Goal: Transaction & Acquisition: Purchase product/service

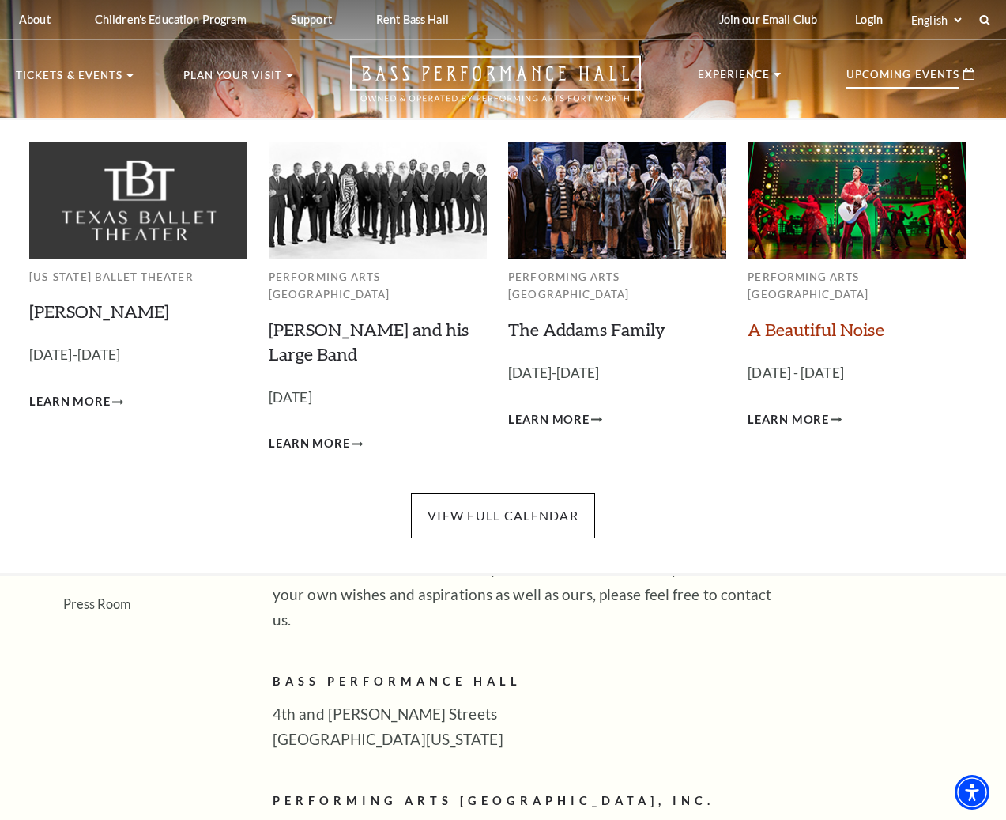
click at [811, 319] on link "A Beautiful Noise" at bounding box center [816, 329] width 137 height 21
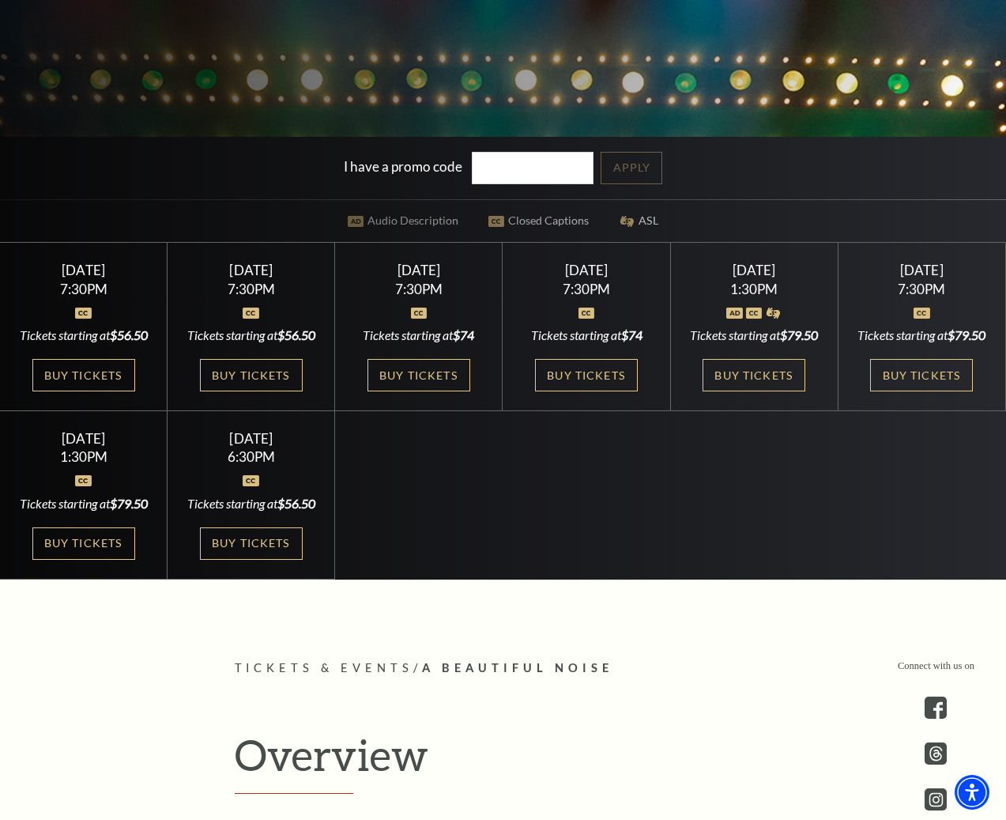
scroll to position [474, 0]
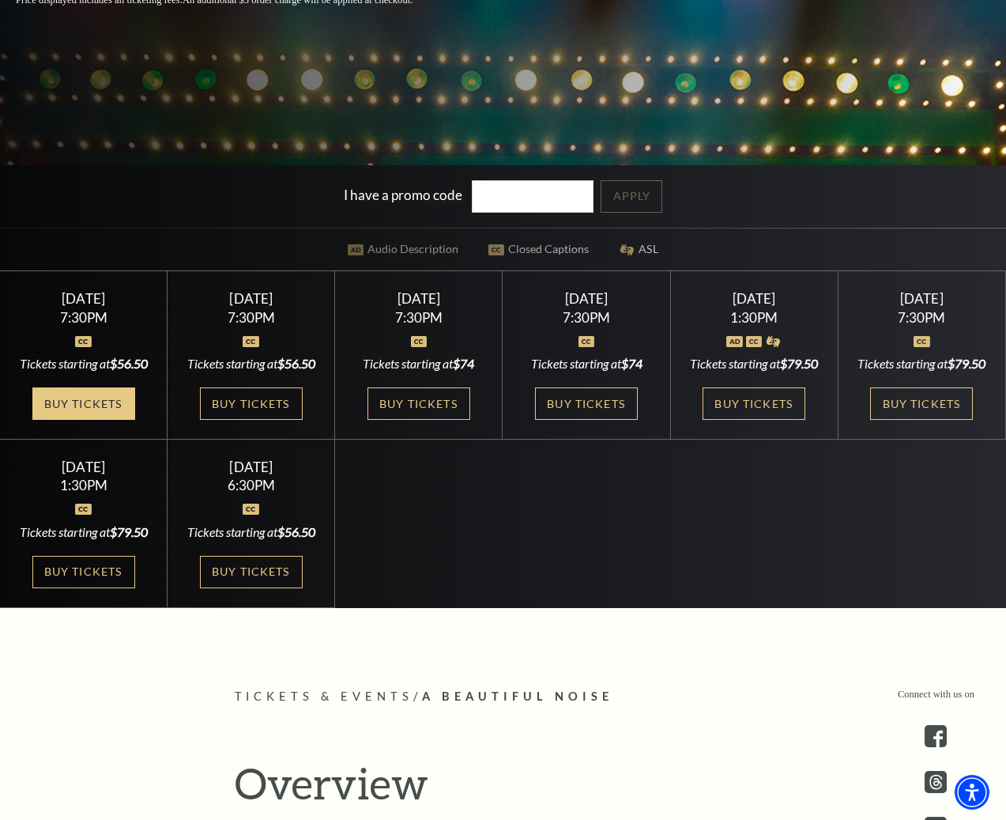
click at [99, 420] on link "Buy Tickets" at bounding box center [83, 403] width 103 height 32
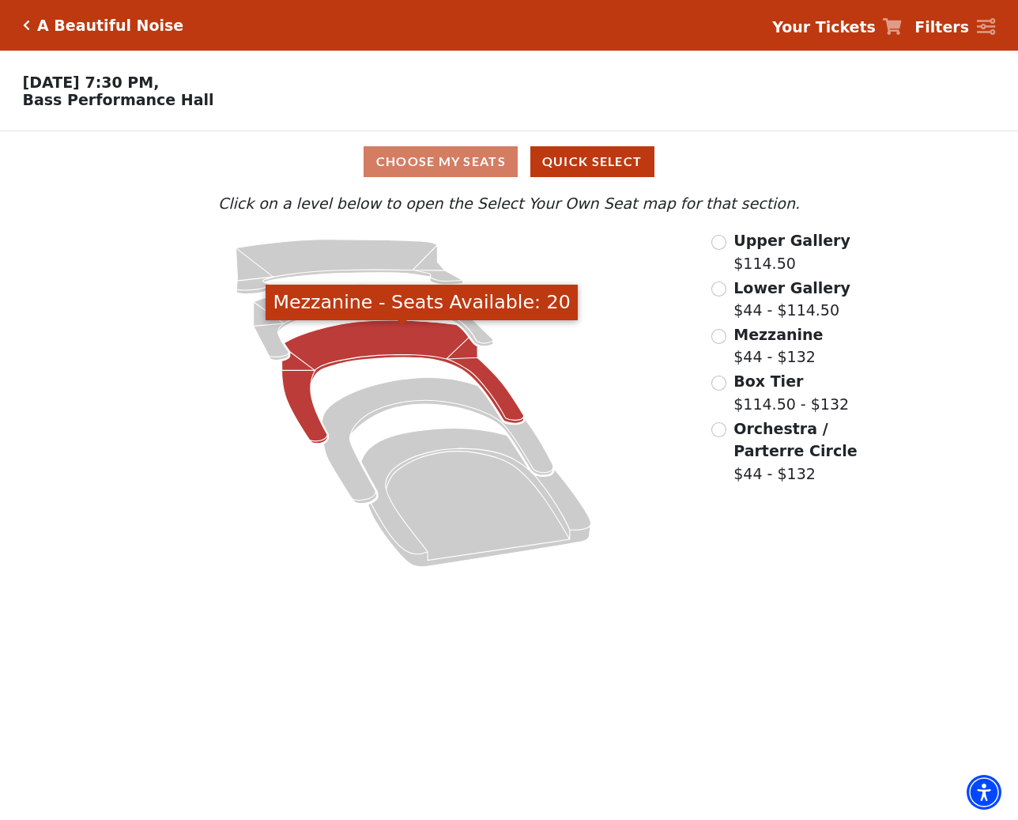
click at [376, 352] on icon "Mezzanine - Seats Available: 20" at bounding box center [403, 381] width 242 height 123
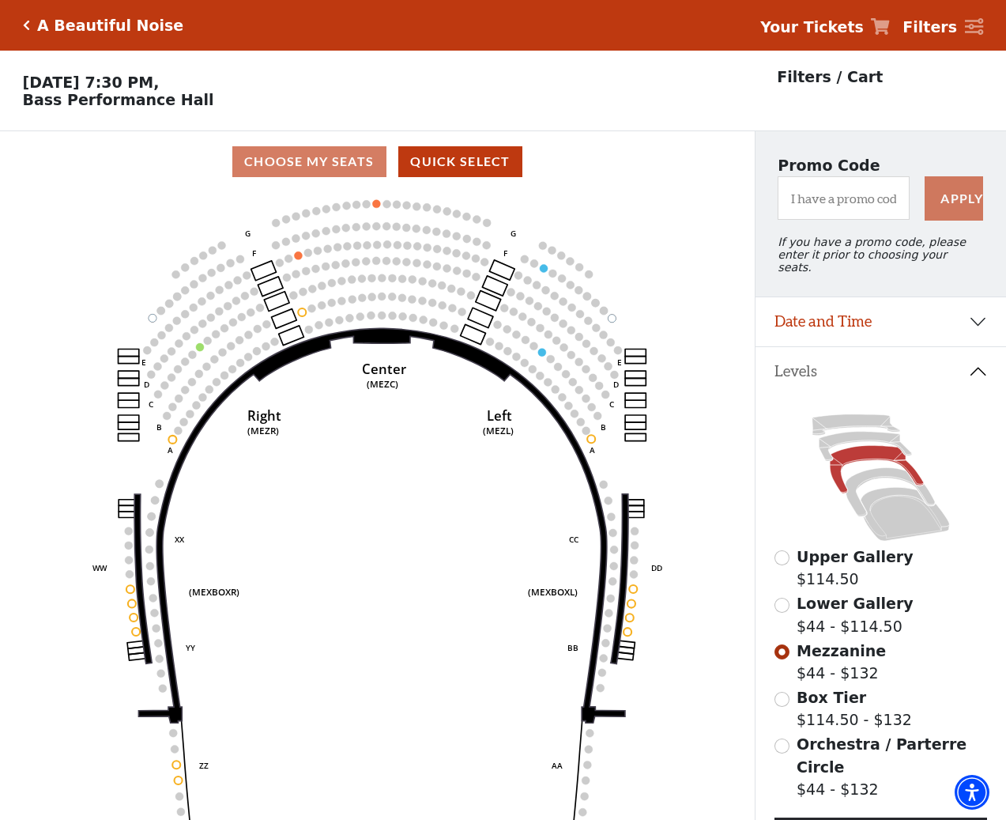
click at [27, 22] on icon "Click here to go back to filters" at bounding box center [26, 25] width 7 height 11
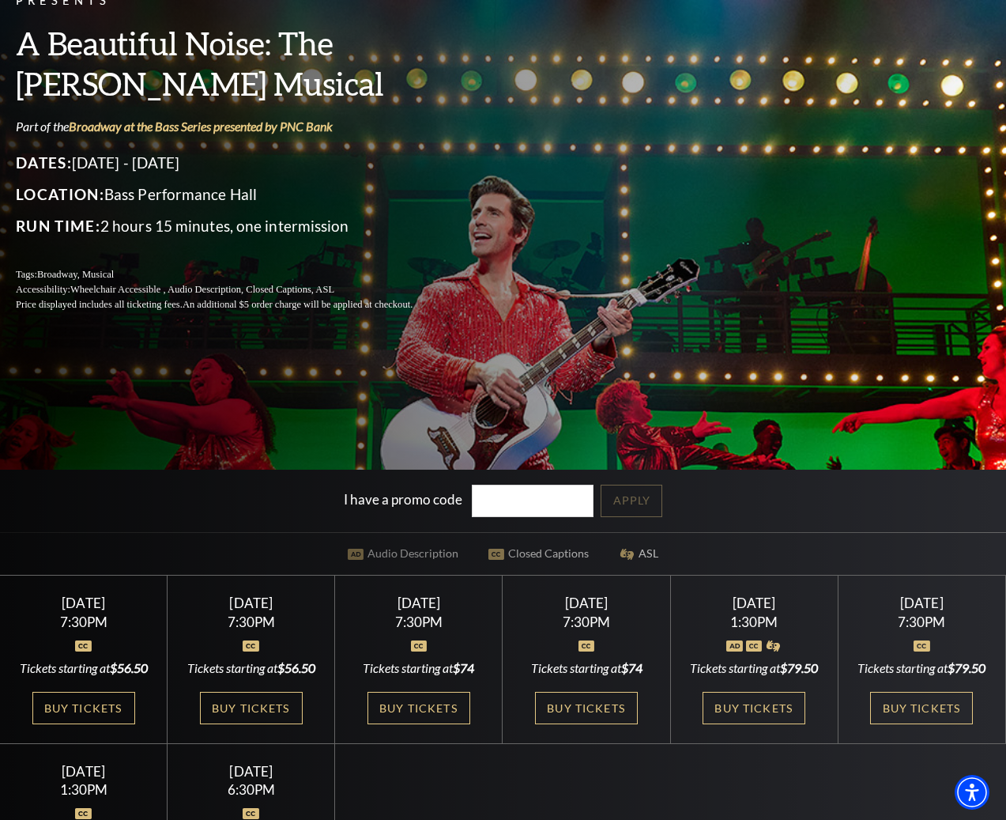
scroll to position [237, 0]
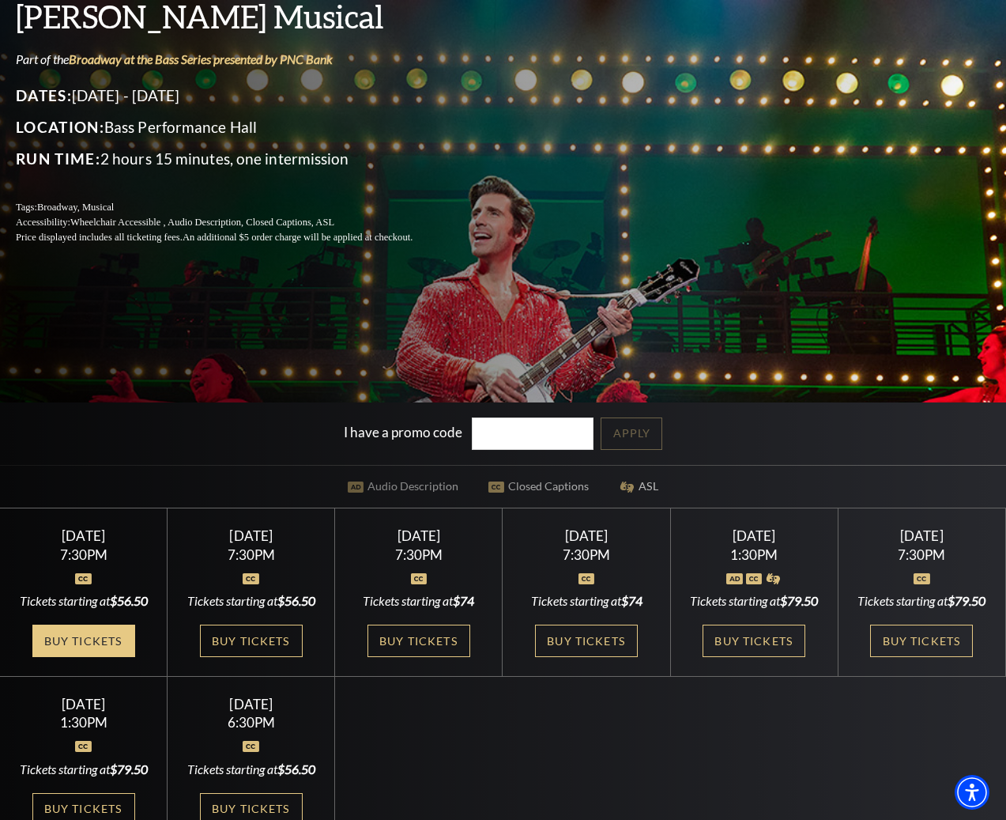
click at [81, 657] on link "Buy Tickets" at bounding box center [83, 641] width 103 height 32
click at [64, 657] on link "Buy Tickets" at bounding box center [83, 641] width 103 height 32
drag, startPoint x: 103, startPoint y: 666, endPoint x: 108, endPoint y: 654, distance: 13.1
click at [104, 657] on link "Buy Tickets" at bounding box center [83, 641] width 103 height 32
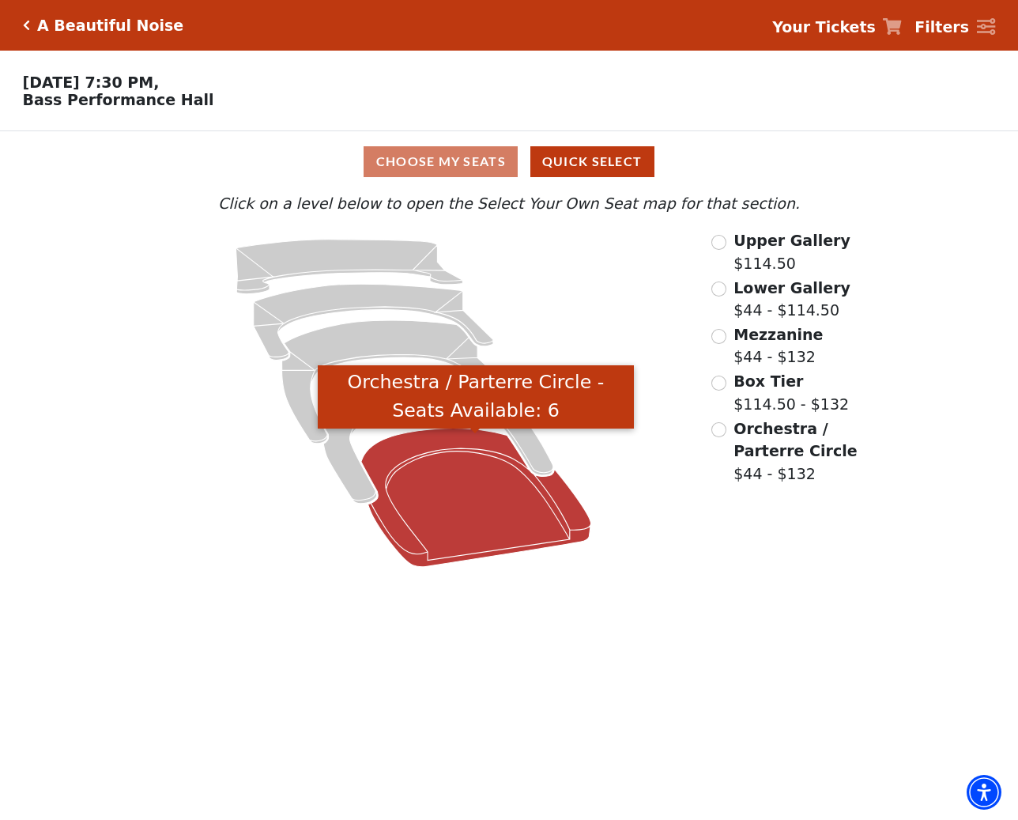
click at [484, 505] on icon "Orchestra / Parterre Circle - Seats Available: 6" at bounding box center [476, 497] width 230 height 138
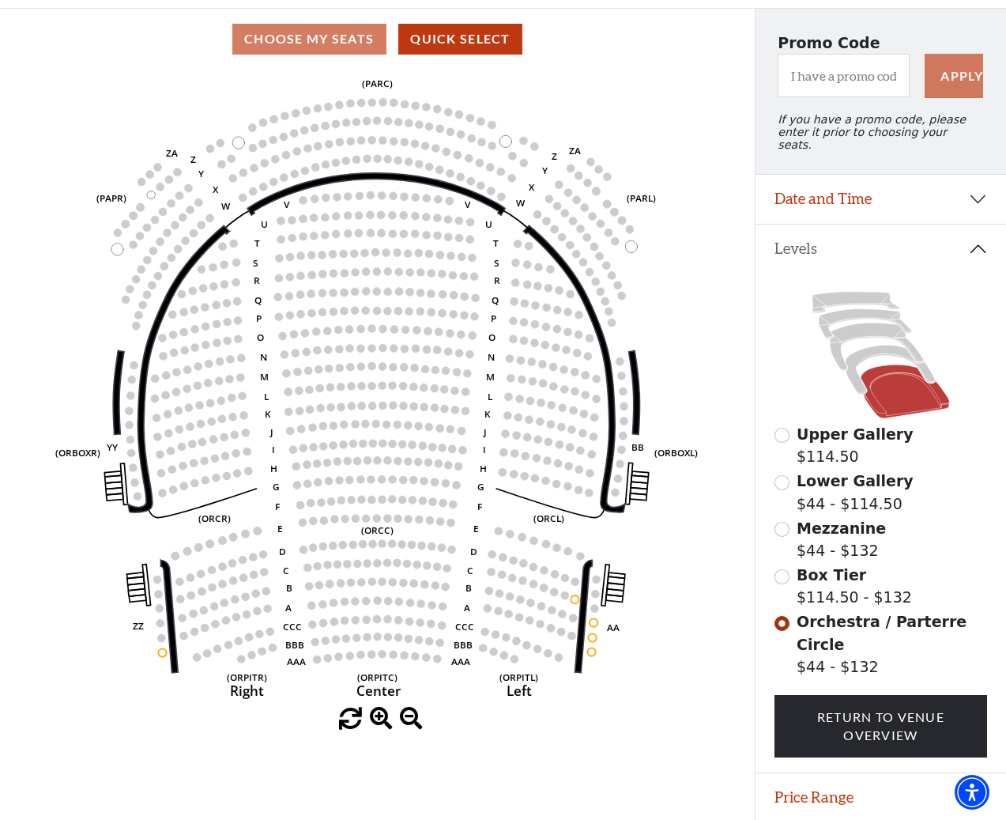
scroll to position [150, 0]
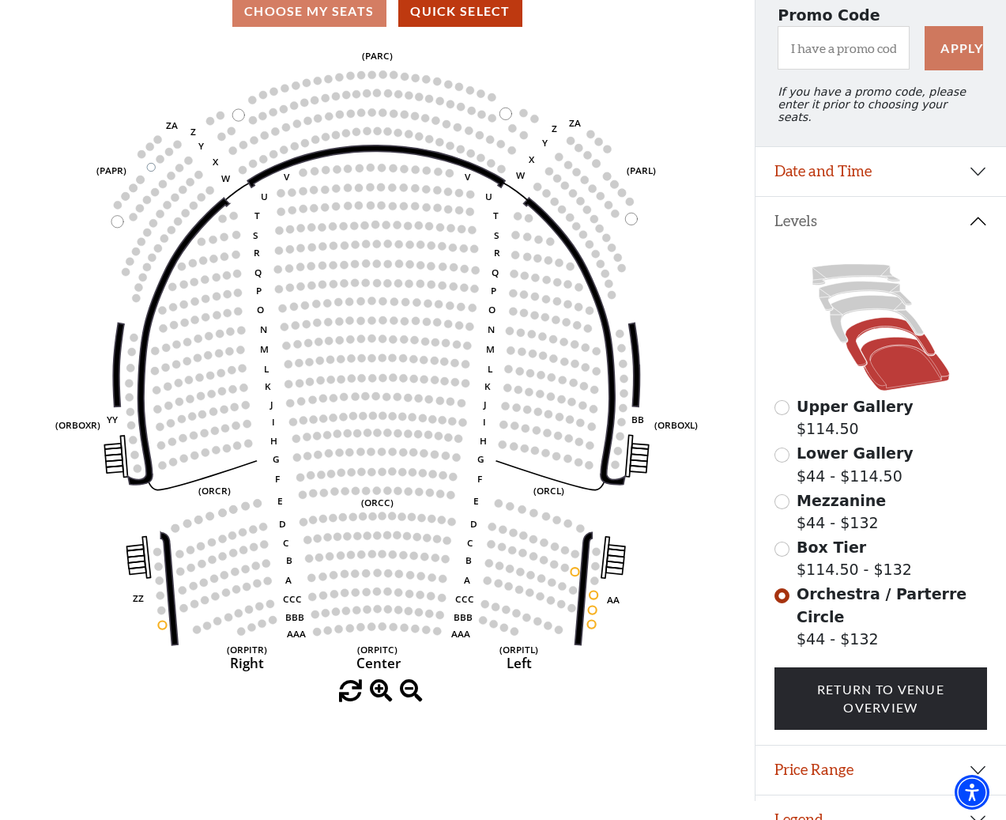
click at [866, 323] on icon at bounding box center [890, 342] width 89 height 49
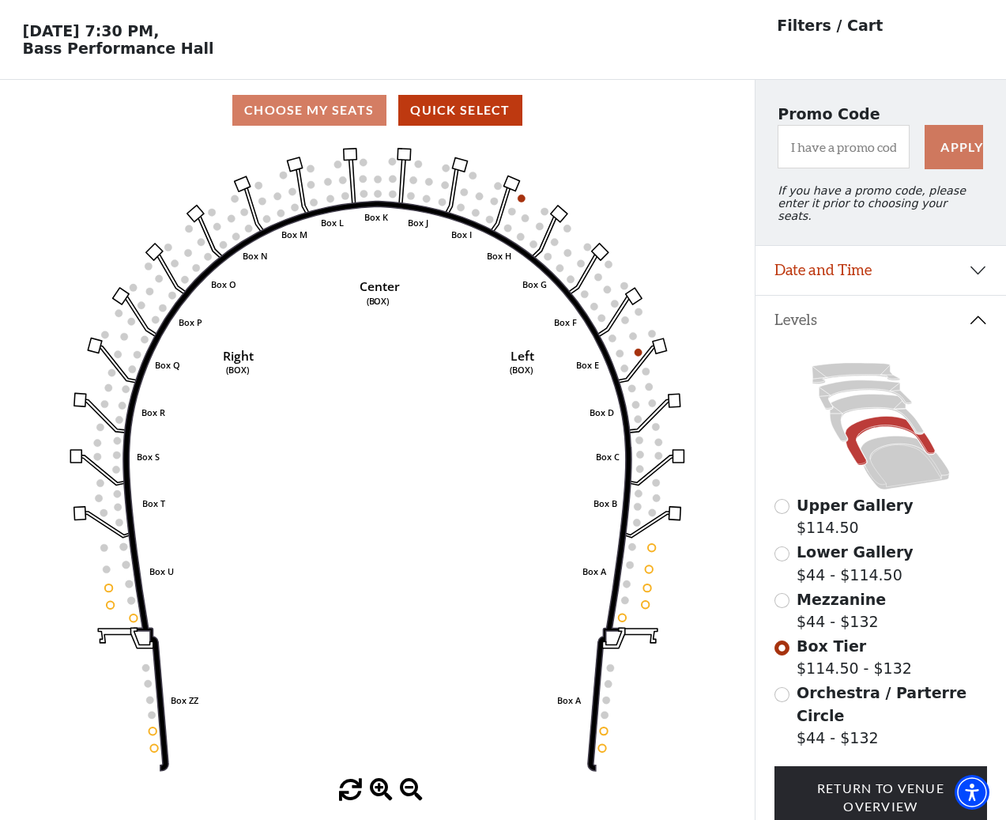
scroll to position [74, 0]
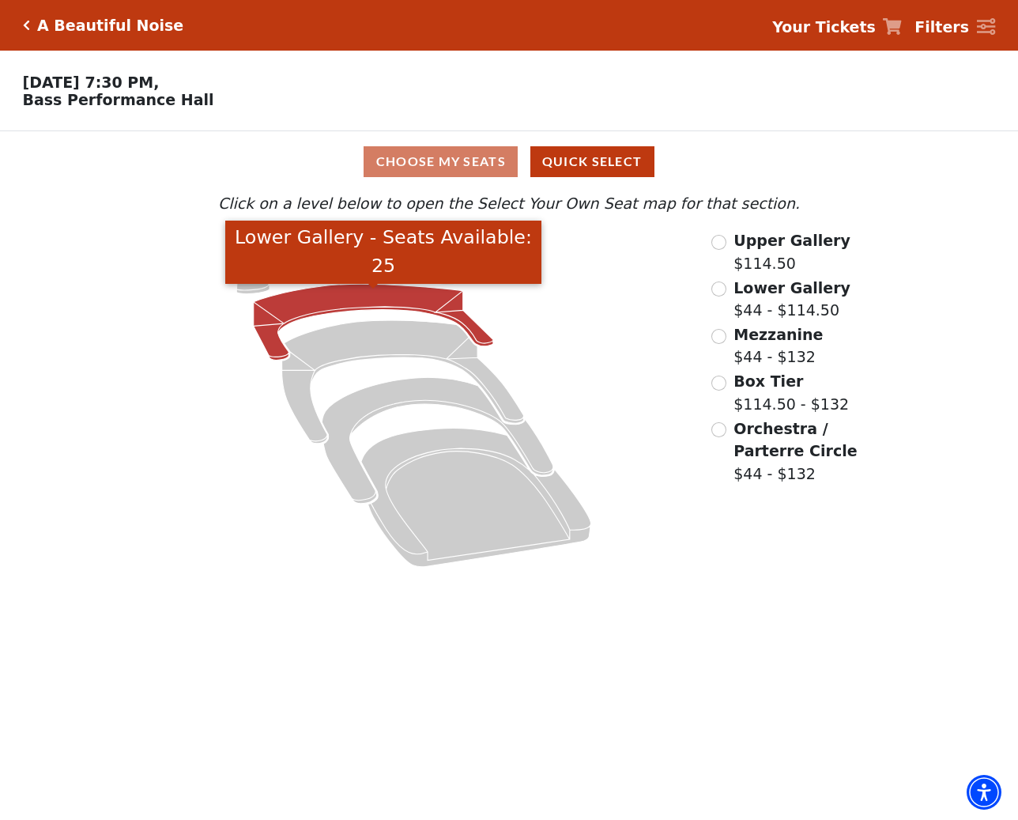
click at [365, 304] on icon "Lower Gallery - Seats Available: 25" at bounding box center [374, 322] width 240 height 76
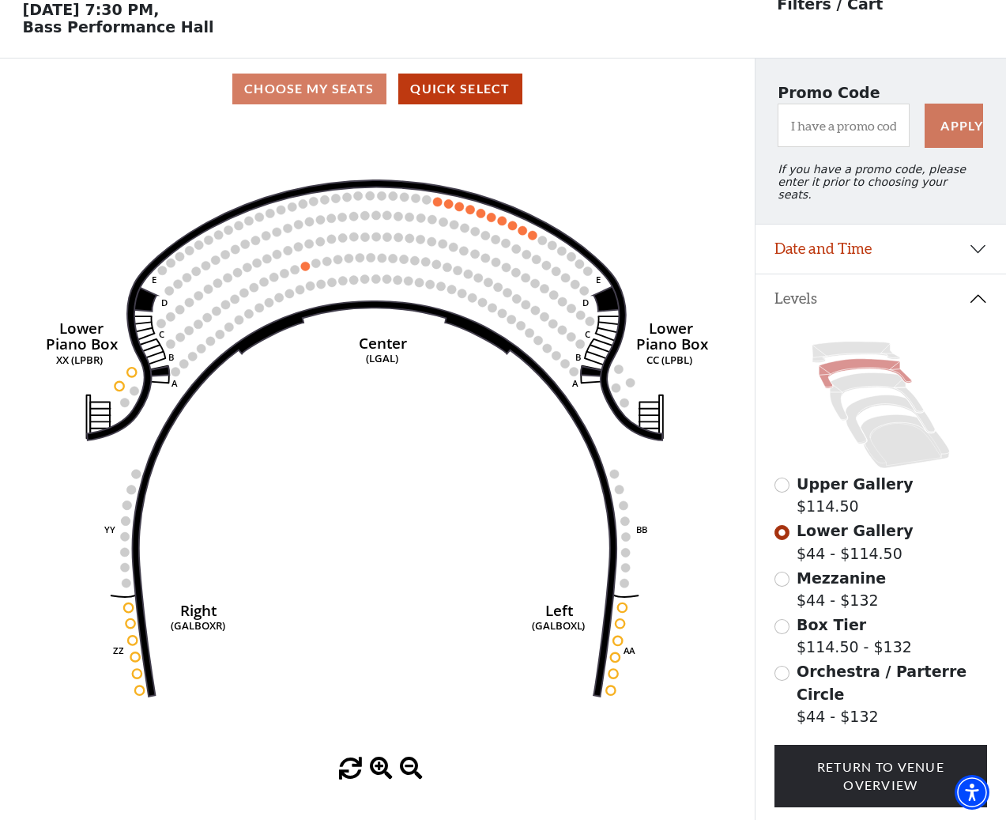
scroll to position [74, 0]
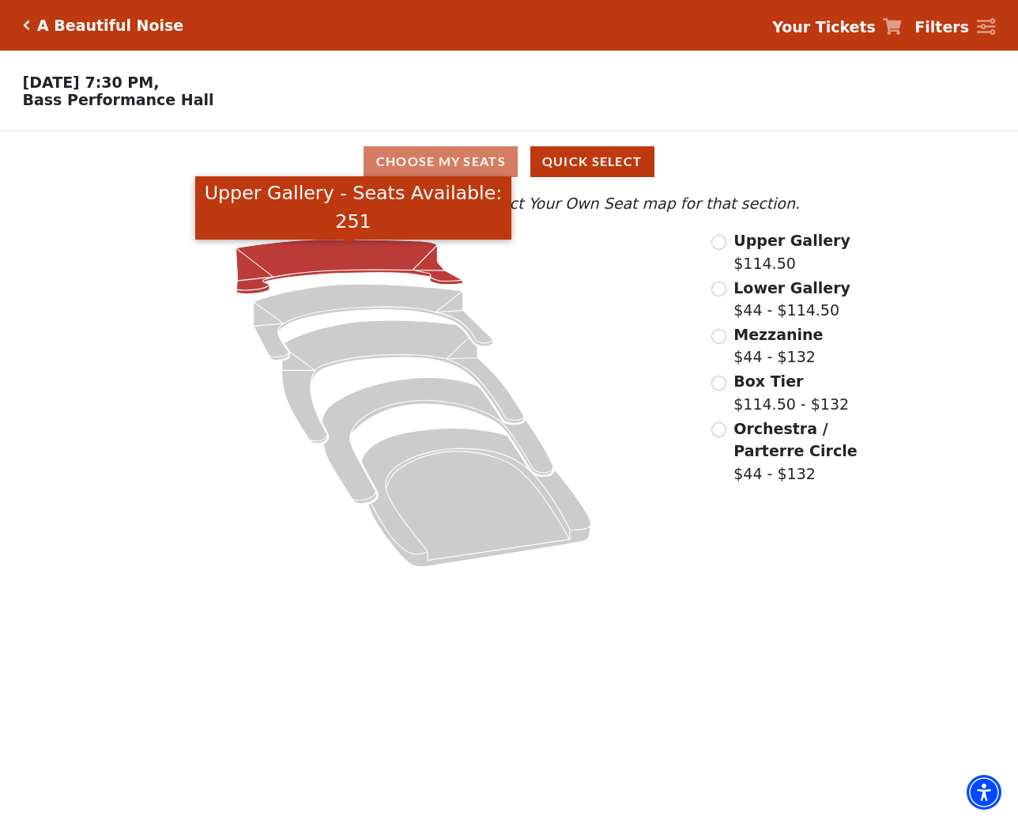
click at [338, 259] on icon "Upper Gallery - Seats Available: 251" at bounding box center [349, 267] width 227 height 55
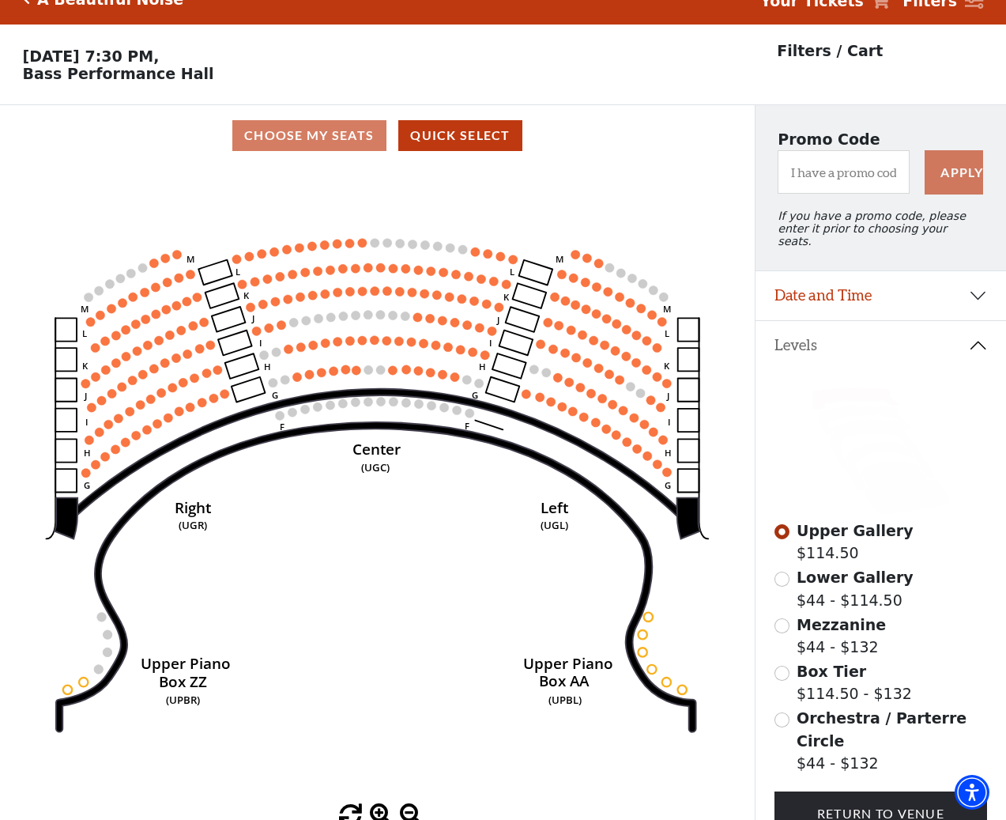
scroll to position [74, 0]
